Goal: Task Accomplishment & Management: Complete application form

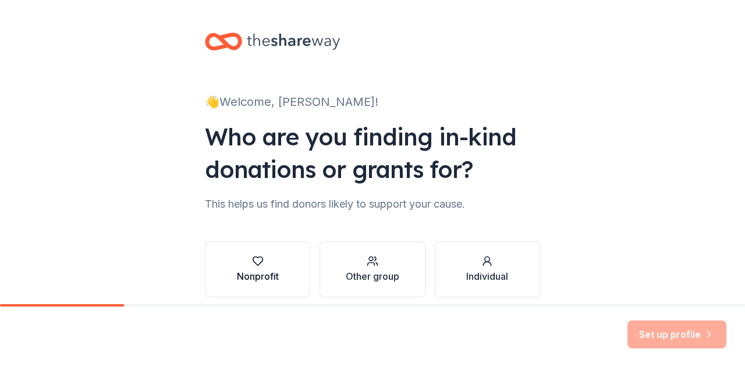
click at [252, 260] on icon "button" at bounding box center [258, 261] width 12 height 12
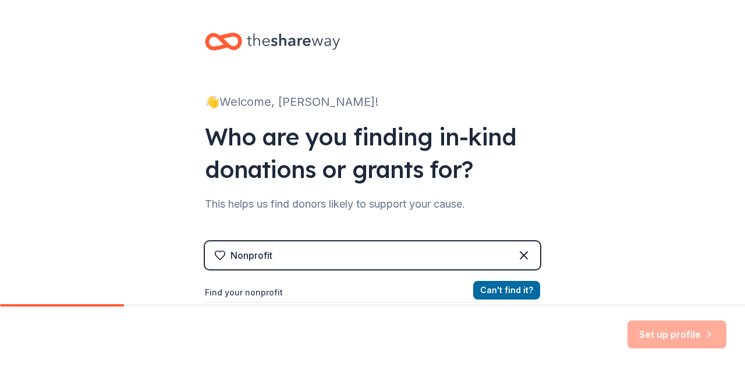
click at [296, 248] on div "Nonprofit" at bounding box center [372, 255] width 335 height 28
click at [264, 251] on div "Nonprofit" at bounding box center [251, 255] width 42 height 14
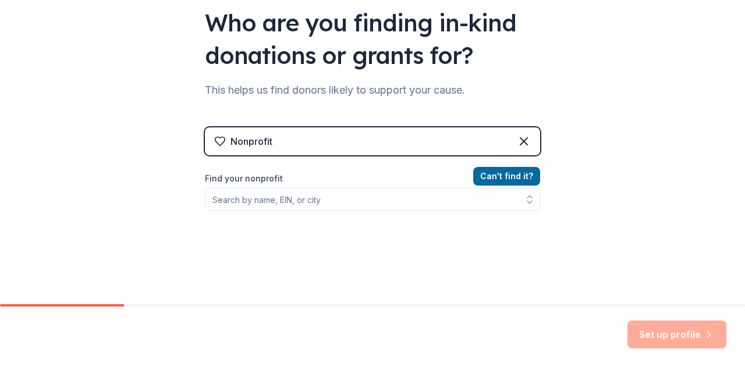
scroll to position [140, 0]
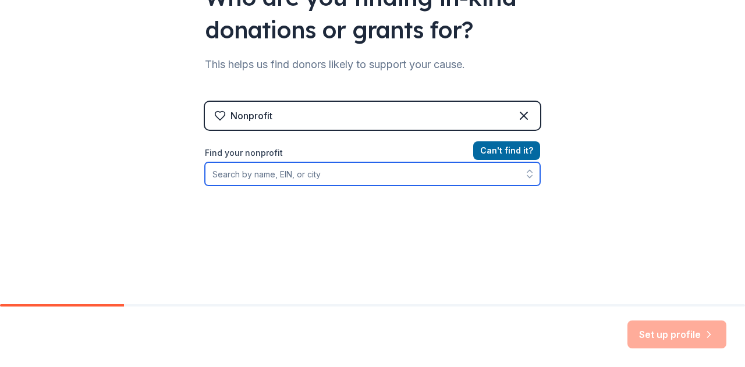
click at [374, 177] on input "Find your nonprofit" at bounding box center [372, 173] width 335 height 23
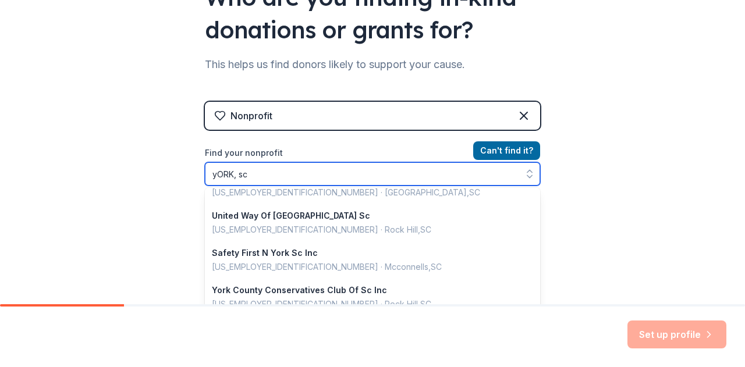
scroll to position [10, 0]
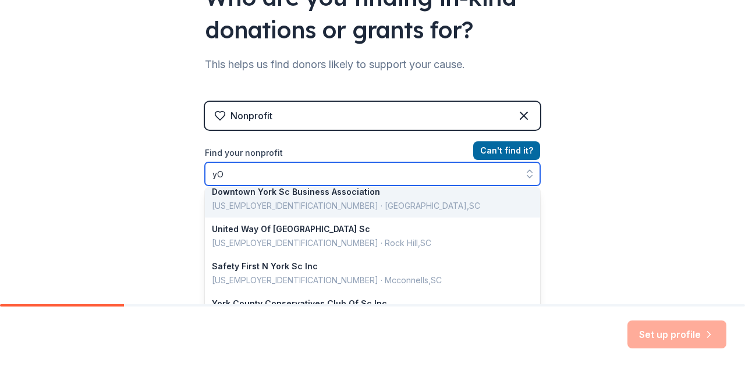
type input "y"
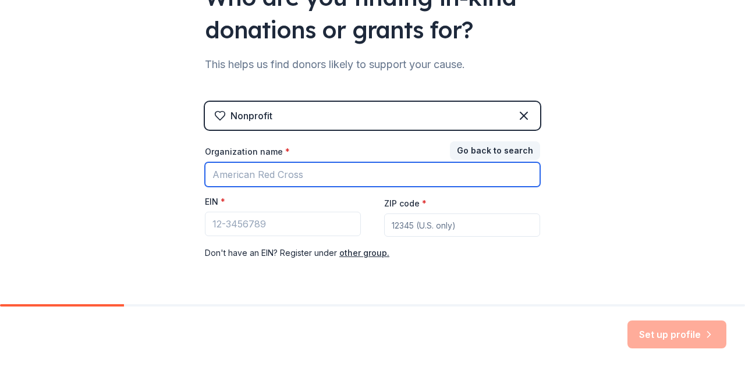
click at [286, 178] on input "Organization name *" at bounding box center [372, 174] width 335 height 24
type input "l"
type input "[DEMOGRAPHIC_DATA]"
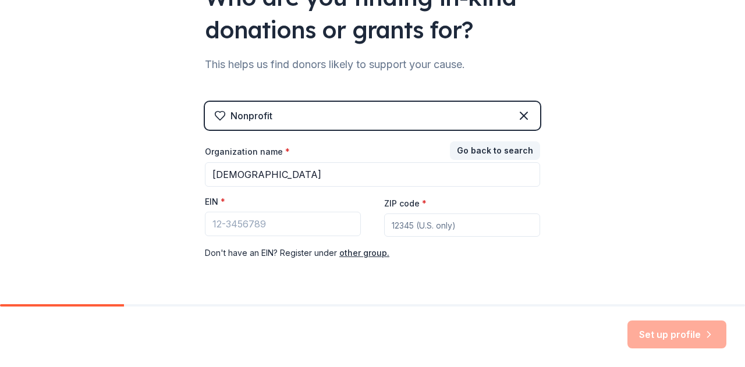
click at [440, 226] on input "ZIP code *" at bounding box center [462, 225] width 156 height 23
type input "29745"
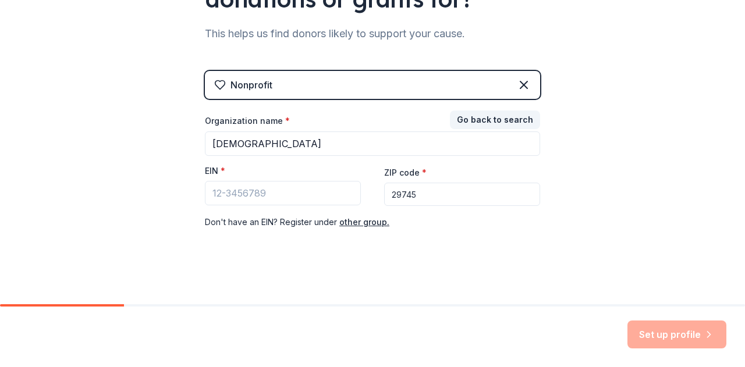
scroll to position [173, 0]
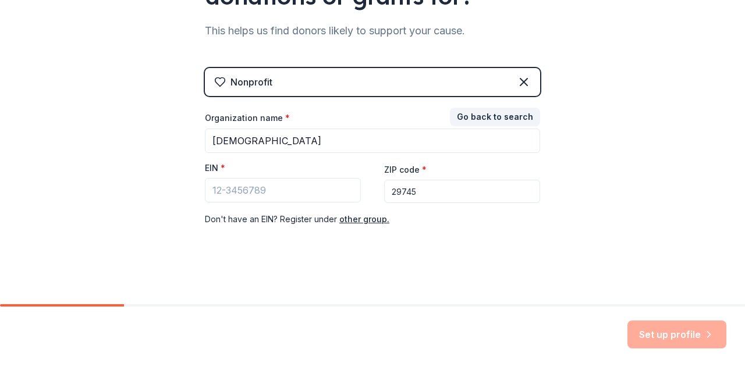
click at [669, 346] on div "Set up profile" at bounding box center [676, 335] width 99 height 28
click at [374, 248] on div "👋 Welcome, [PERSON_NAME]! Who are you finding in-kind donations or grants for? …" at bounding box center [372, 66] width 372 height 479
click at [508, 115] on button "Go back to search" at bounding box center [495, 117] width 90 height 19
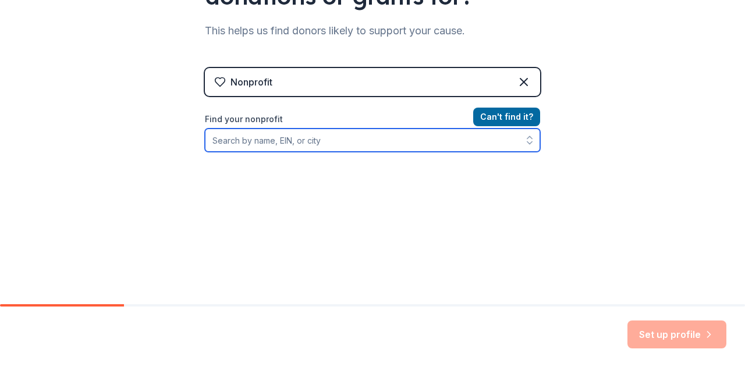
click at [379, 139] on input "Find your nonprofit" at bounding box center [372, 140] width 335 height 23
type input "K"
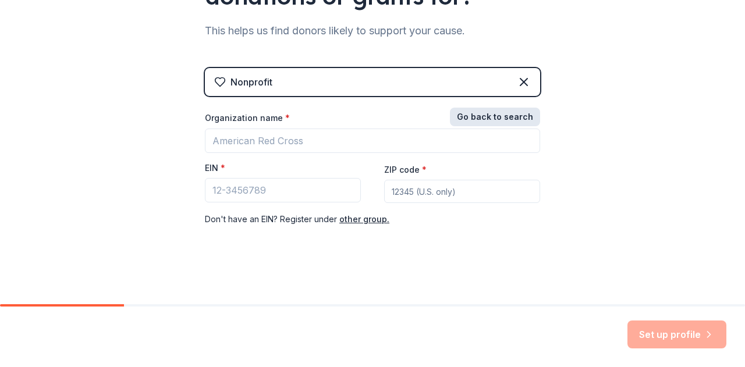
click at [492, 113] on button "Go back to search" at bounding box center [495, 117] width 90 height 19
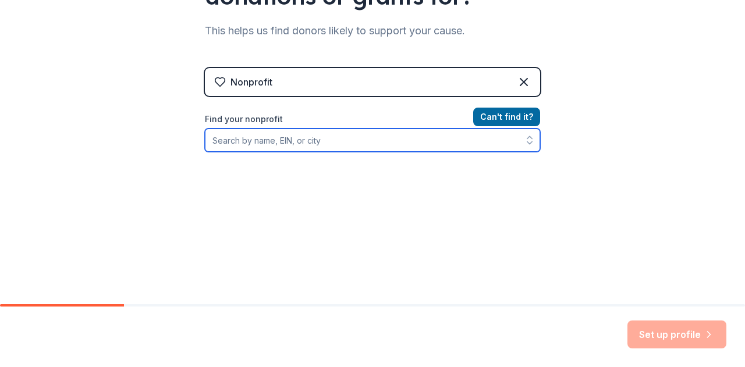
click at [236, 145] on input "Find your nonprofit" at bounding box center [372, 140] width 335 height 23
type input "[DEMOGRAPHIC_DATA]"
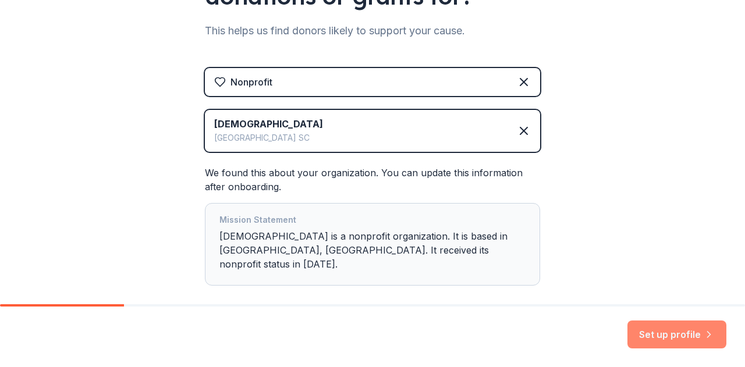
click at [666, 337] on button "Set up profile" at bounding box center [676, 335] width 99 height 28
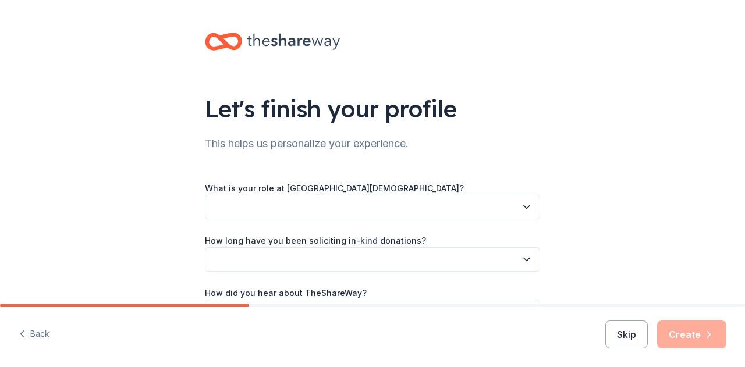
click at [524, 208] on icon "button" at bounding box center [527, 207] width 6 height 3
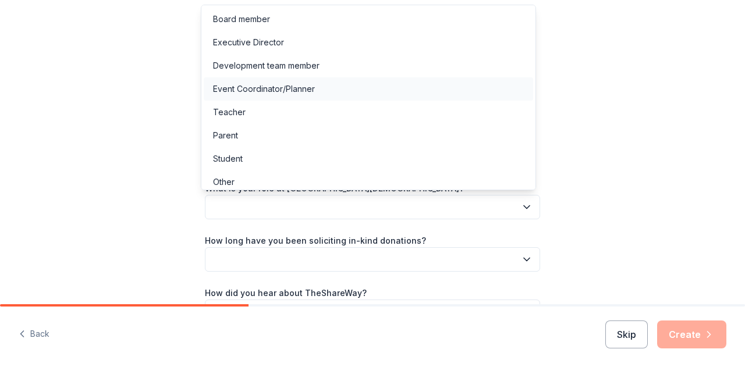
click at [301, 86] on div "Event Coordinator/Planner" at bounding box center [264, 89] width 102 height 14
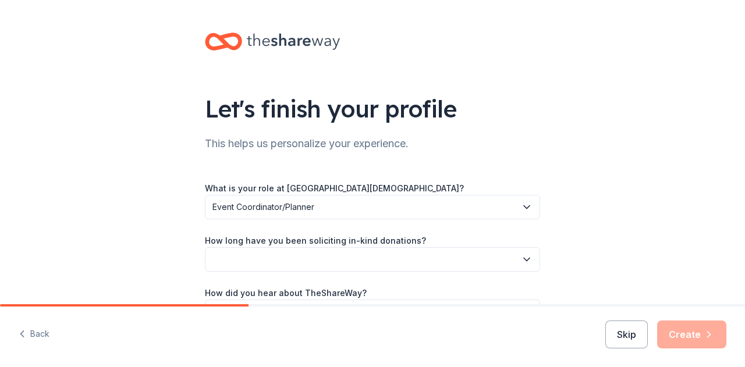
click at [523, 260] on icon "button" at bounding box center [527, 260] width 12 height 12
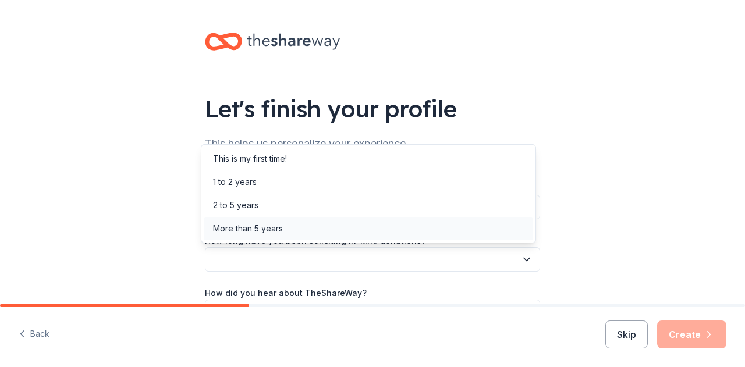
click at [283, 225] on div "More than 5 years" at bounding box center [368, 228] width 329 height 23
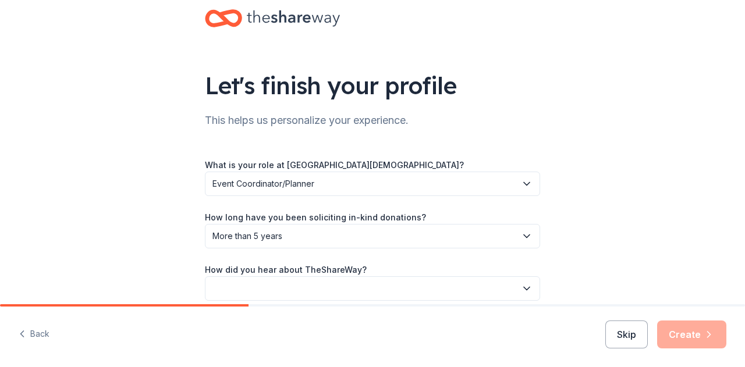
scroll to position [76, 0]
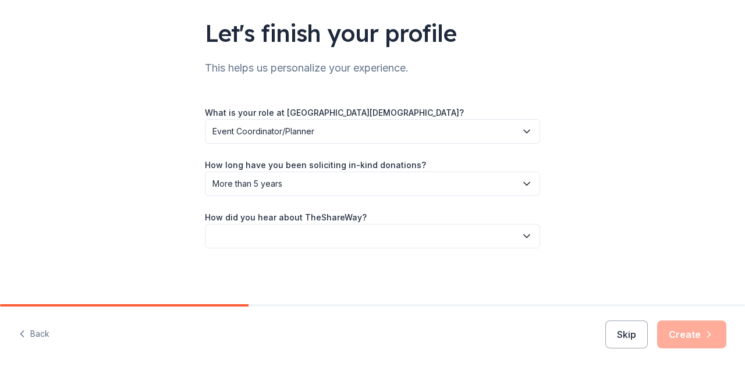
click at [525, 237] on icon "button" at bounding box center [527, 236] width 12 height 12
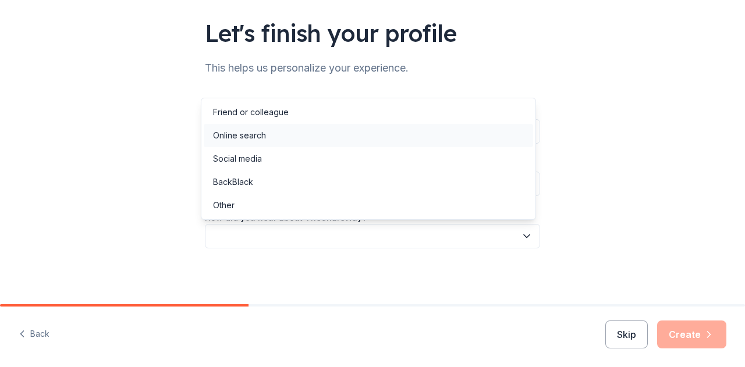
click at [316, 143] on div "Online search" at bounding box center [368, 135] width 329 height 23
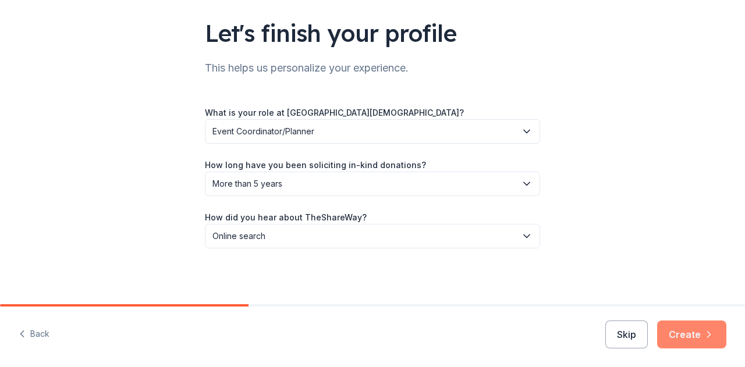
click at [706, 326] on button "Create" at bounding box center [691, 335] width 69 height 28
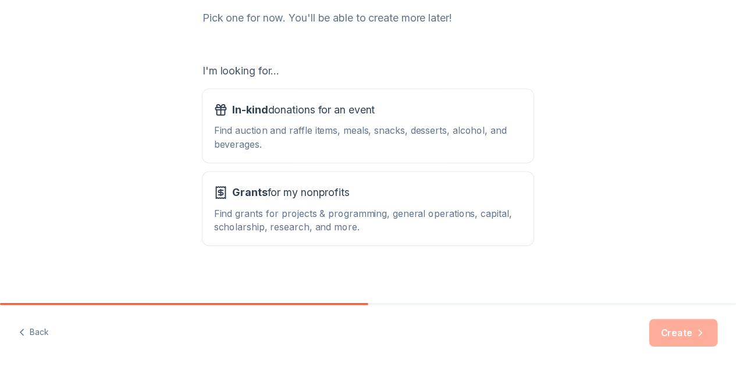
scroll to position [165, 0]
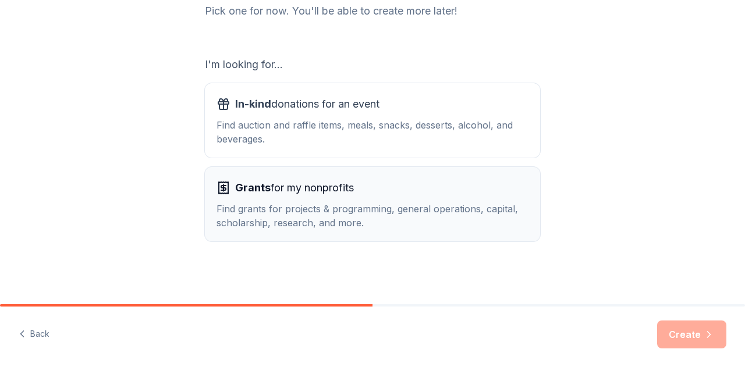
click at [453, 194] on div "Grants for my nonprofits" at bounding box center [372, 188] width 312 height 19
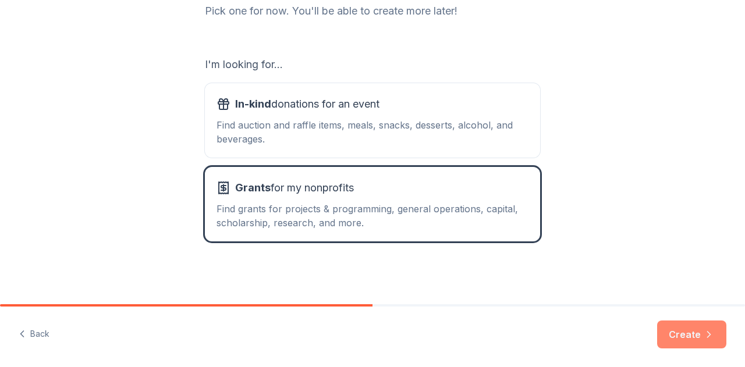
click at [709, 328] on button "Create" at bounding box center [691, 335] width 69 height 28
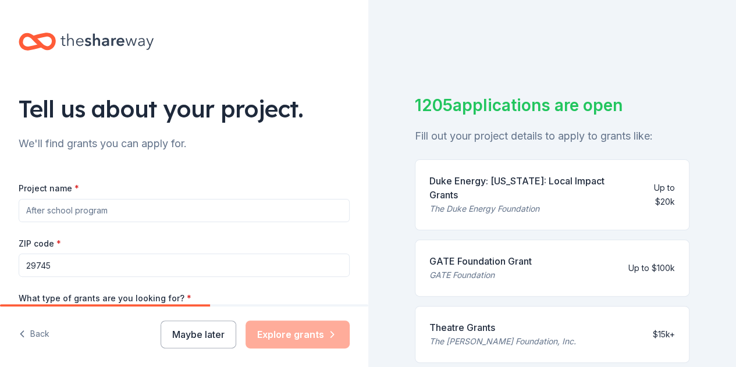
click at [147, 209] on input "Project name *" at bounding box center [184, 210] width 331 height 23
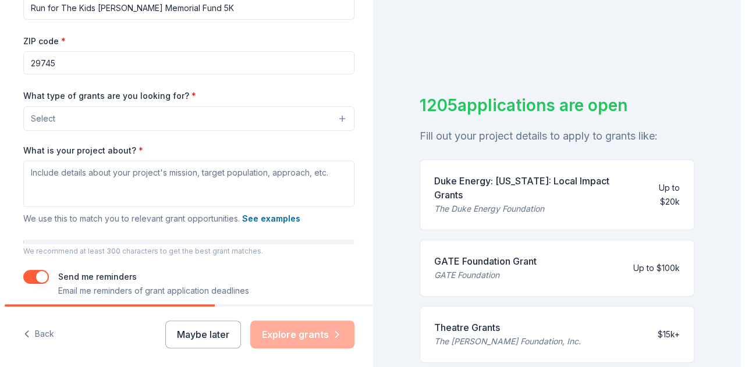
scroll to position [209, 0]
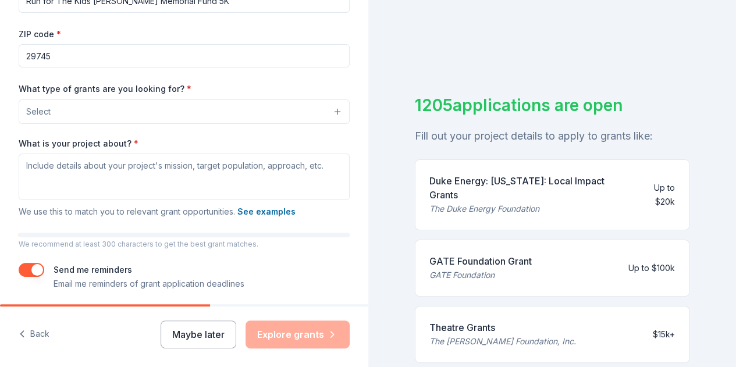
type input "Run for The Kids [PERSON_NAME] Memorial Fund 5K"
click at [328, 112] on button "Select" at bounding box center [184, 112] width 331 height 24
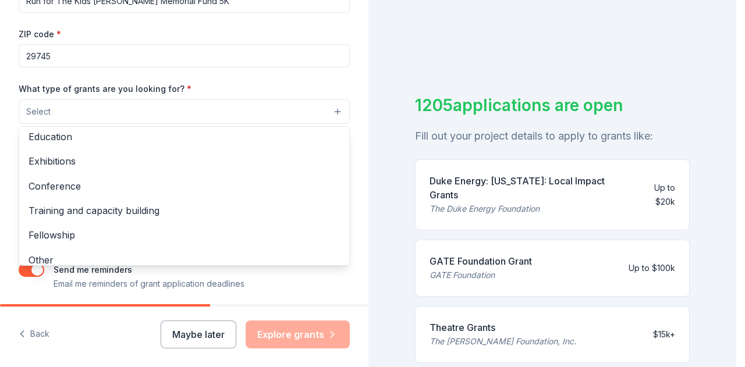
scroll to position [137, 0]
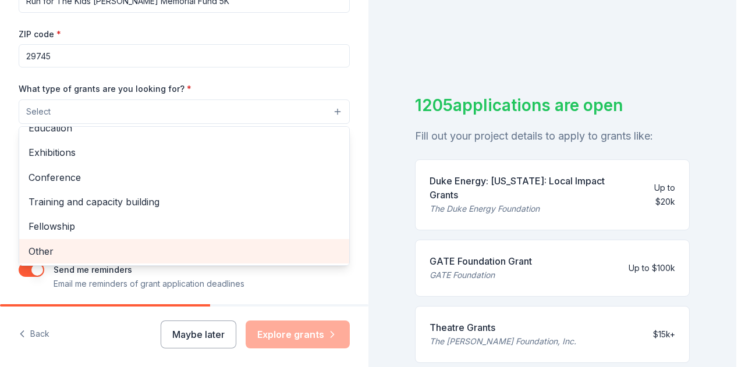
click at [65, 251] on span "Other" at bounding box center [184, 251] width 311 height 15
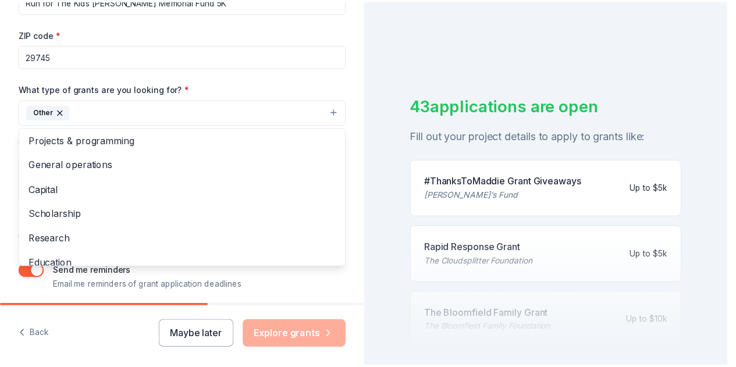
scroll to position [0, 0]
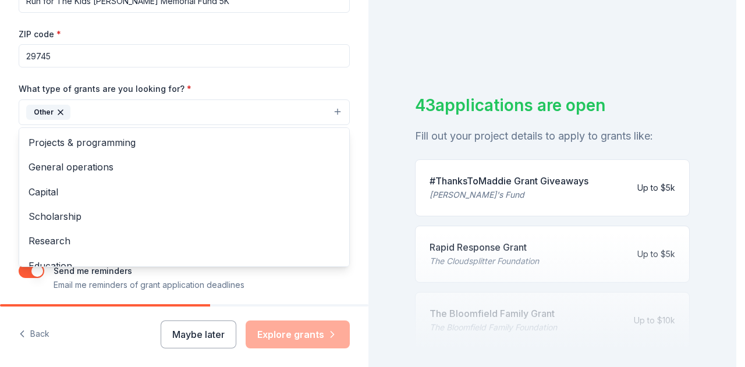
click at [385, 67] on div "Tell us about your project. We'll find grants you can apply for. Project name *…" at bounding box center [368, 183] width 736 height 367
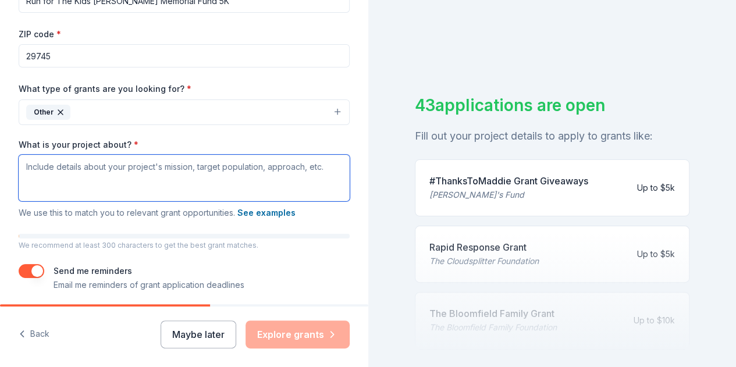
click at [56, 172] on textarea "What is your project about? *" at bounding box center [184, 178] width 331 height 47
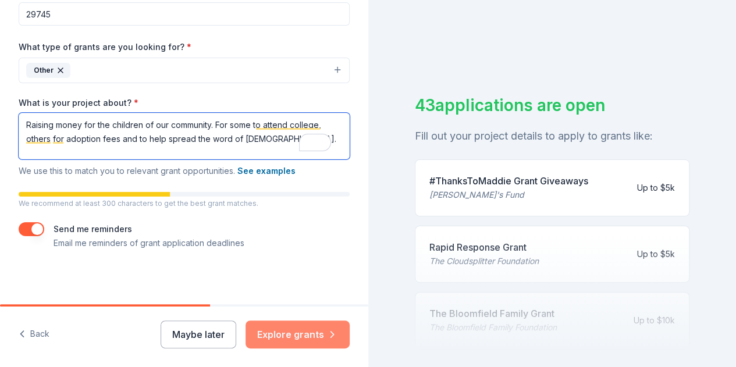
type textarea "Raising money for the children of our community. For some to attend college, ot…"
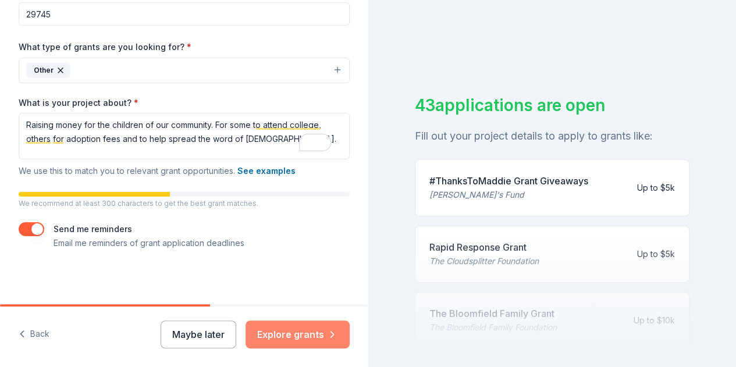
click at [320, 333] on button "Explore grants" at bounding box center [298, 335] width 104 height 28
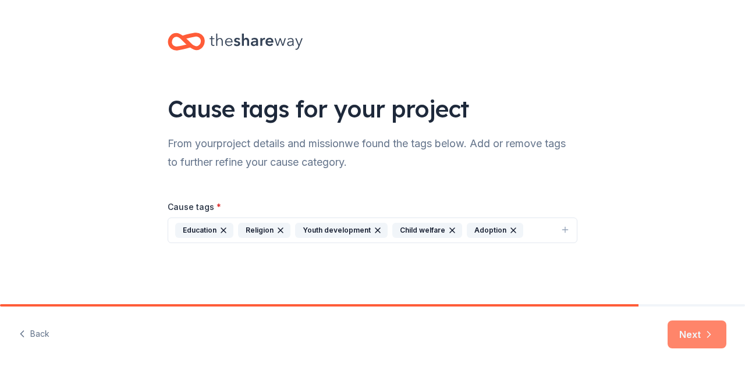
click at [706, 336] on icon "button" at bounding box center [709, 335] width 12 height 12
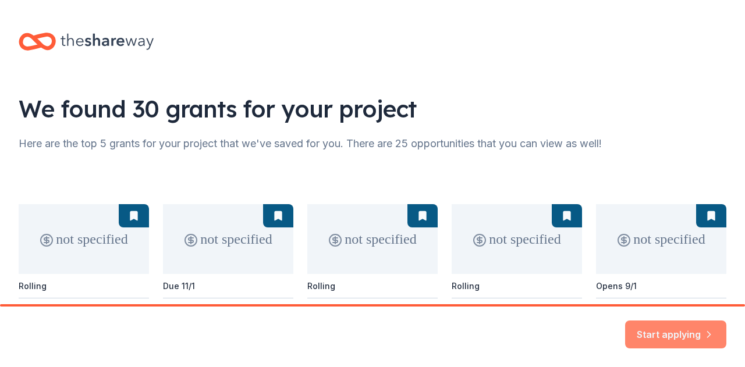
click at [697, 323] on button "Start applying" at bounding box center [675, 328] width 101 height 28
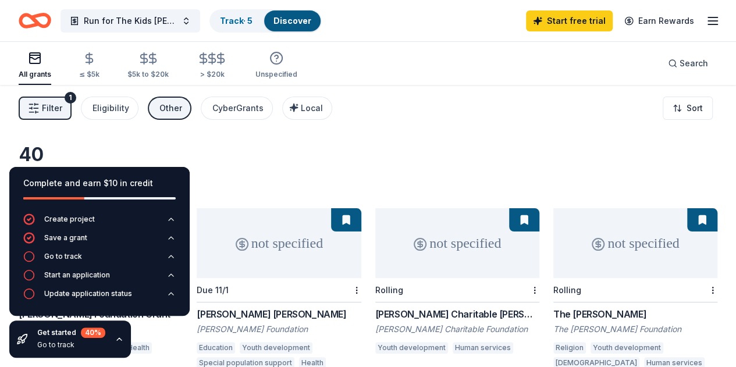
click at [235, 143] on div "40 results in [GEOGRAPHIC_DATA], [GEOGRAPHIC_DATA]" at bounding box center [368, 168] width 699 height 51
click at [386, 307] on div "[PERSON_NAME] Charitable [PERSON_NAME]" at bounding box center [457, 314] width 164 height 14
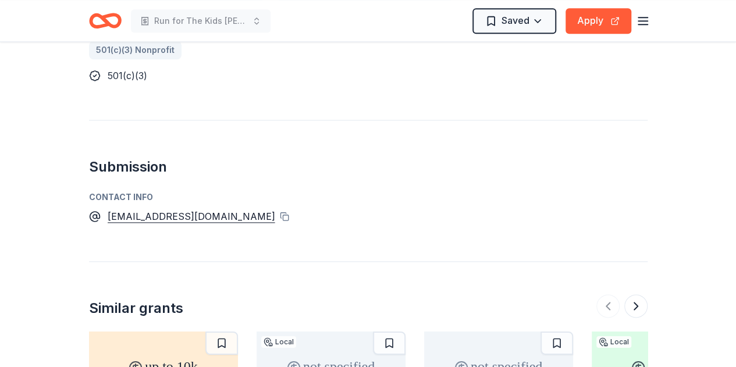
scroll to position [738, 0]
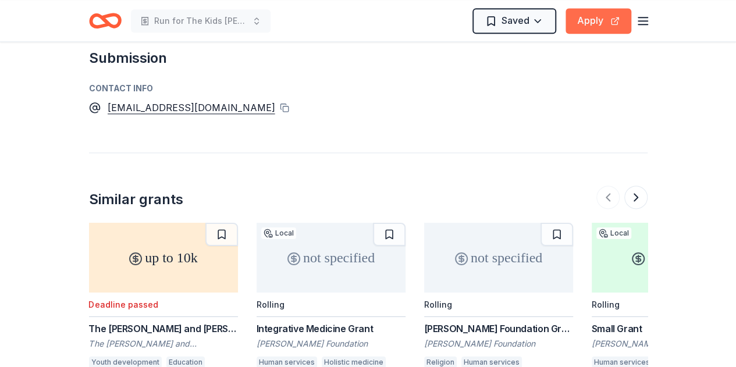
click at [600, 20] on button "Apply" at bounding box center [599, 21] width 66 height 26
